Goal: Information Seeking & Learning: Learn about a topic

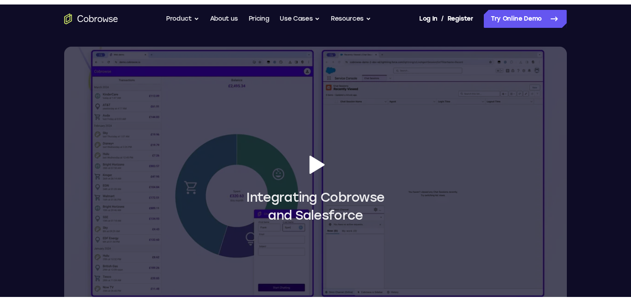
scroll to position [763, 0]
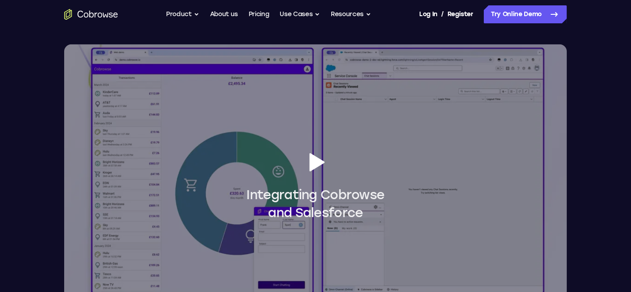
click at [309, 156] on icon at bounding box center [315, 162] width 25 height 25
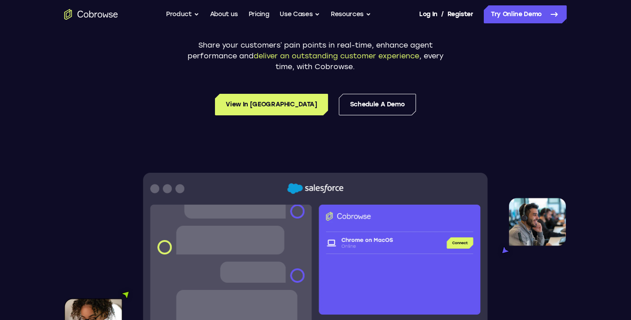
scroll to position [0, 0]
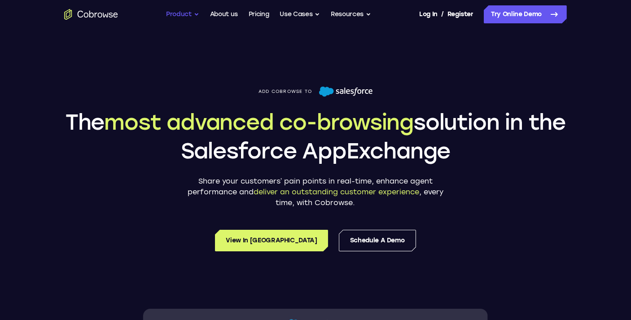
click at [193, 14] on button "Product" at bounding box center [182, 14] width 33 height 18
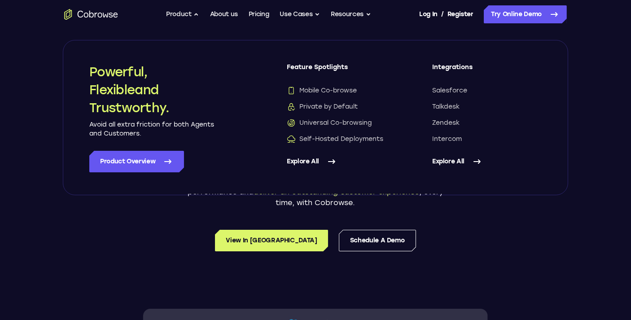
click at [329, 159] on icon at bounding box center [331, 161] width 11 height 11
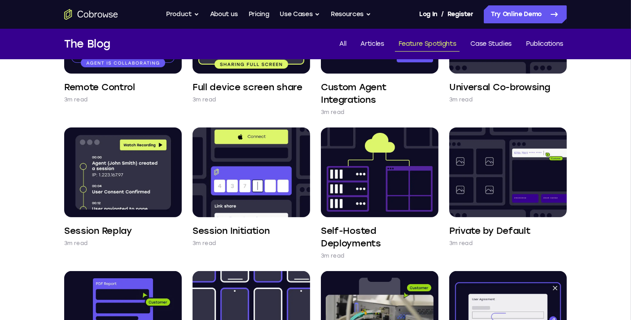
scroll to position [269, 0]
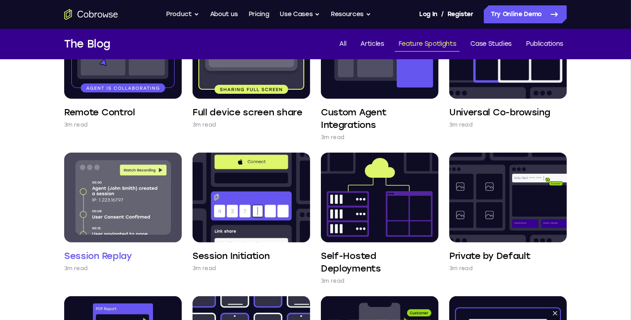
click at [103, 226] on img at bounding box center [123, 198] width 118 height 90
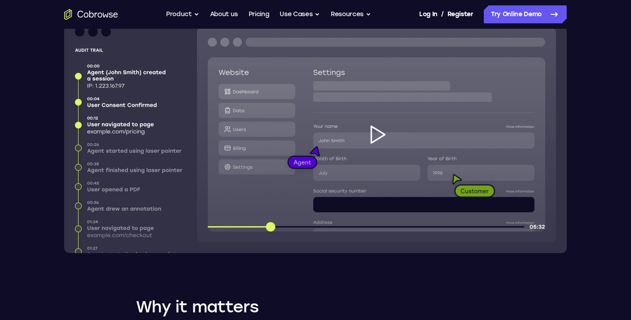
scroll to position [269, 0]
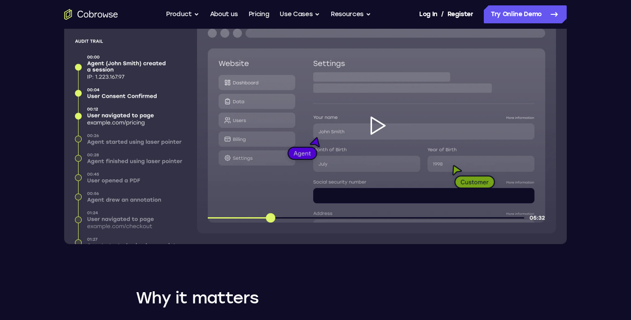
click at [375, 119] on img at bounding box center [315, 125] width 503 height 237
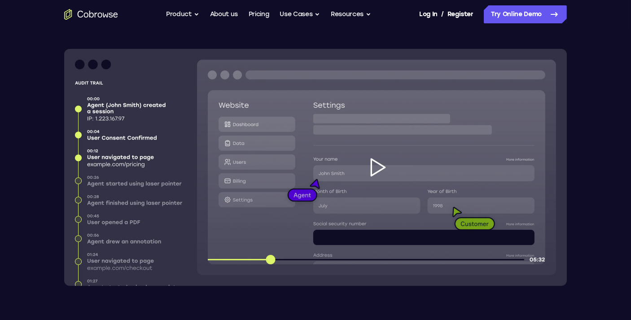
scroll to position [224, 0]
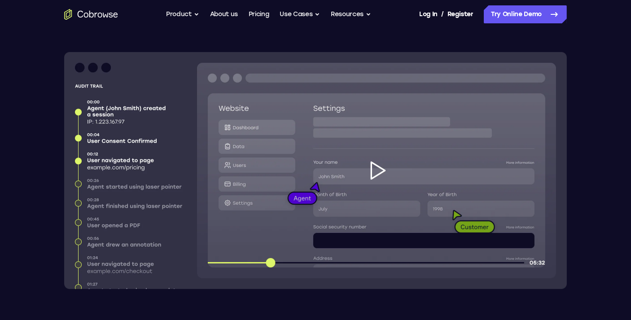
click at [238, 227] on img at bounding box center [315, 170] width 503 height 237
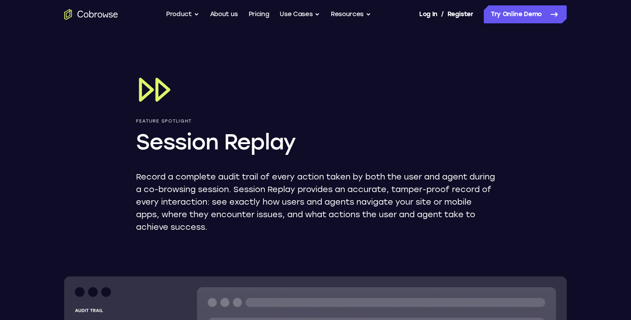
scroll to position [0, 0]
click at [187, 15] on button "Product" at bounding box center [182, 14] width 33 height 18
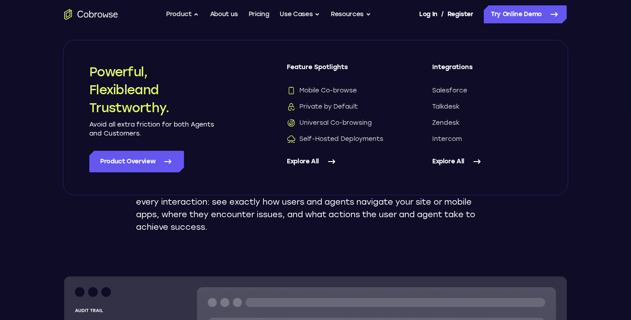
click at [327, 160] on icon at bounding box center [331, 161] width 11 height 11
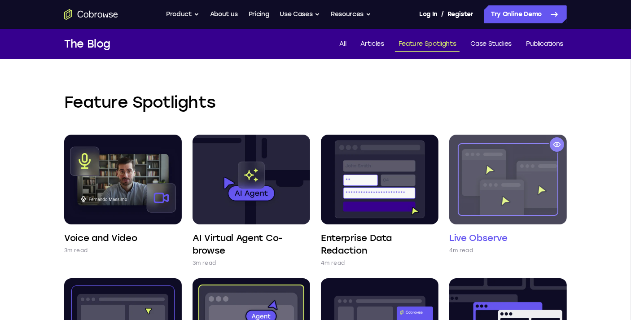
click at [544, 187] on img at bounding box center [508, 180] width 118 height 90
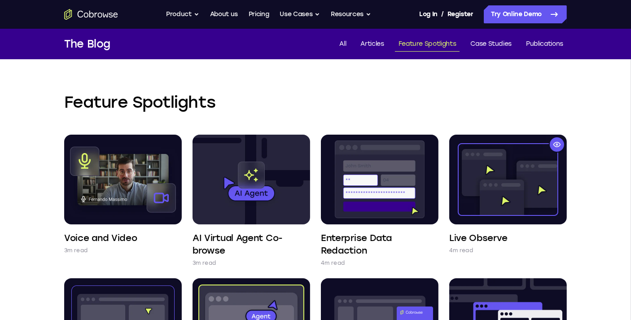
click at [84, 13] on icon "Go to the home page" at bounding box center [91, 14] width 54 height 11
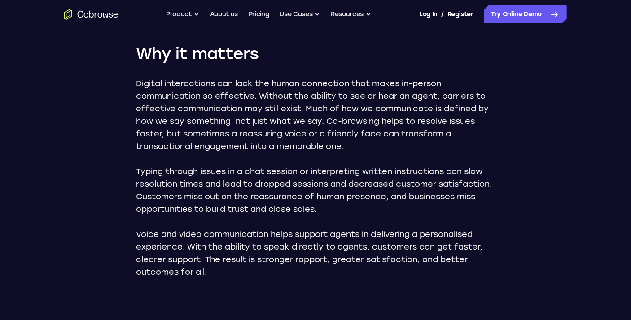
scroll to position [579, 0]
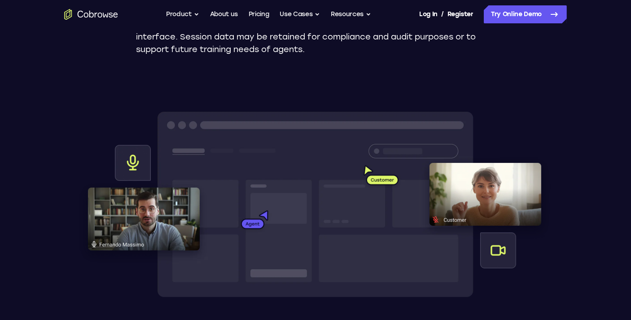
scroll to position [220, 0]
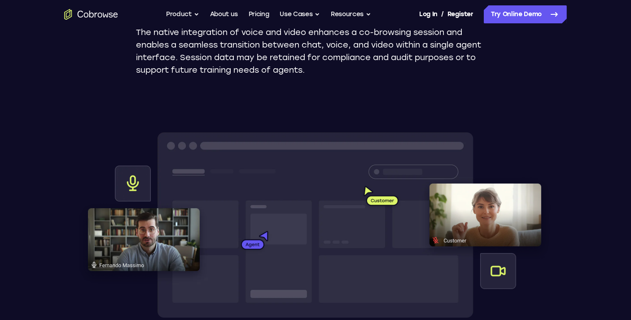
click at [317, 236] on img at bounding box center [315, 226] width 503 height 215
